Goal: Check status: Check status

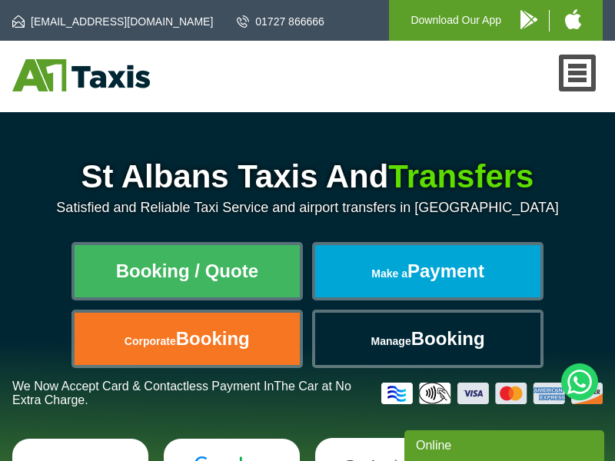
click at [428, 339] on span "Booking" at bounding box center [448, 338] width 74 height 21
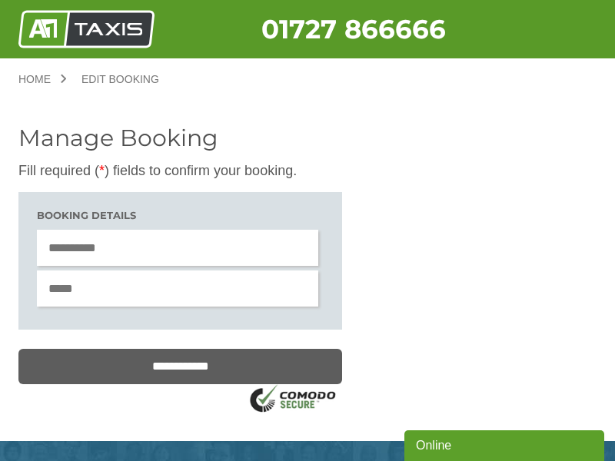
click at [41, 79] on link "Home" at bounding box center [42, 79] width 48 height 11
click at [177, 248] on input "text" at bounding box center [177, 248] width 281 height 36
click at [177, 290] on input "text" at bounding box center [177, 289] width 281 height 36
click at [86, 29] on img at bounding box center [86, 29] width 136 height 38
